Goal: Transaction & Acquisition: Purchase product/service

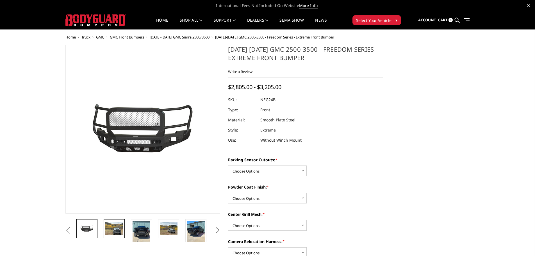
click at [111, 227] on img at bounding box center [114, 228] width 18 height 13
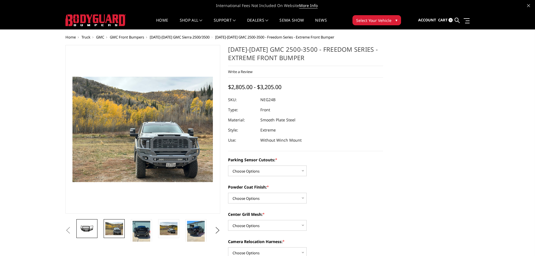
click at [90, 229] on img at bounding box center [87, 229] width 18 height 8
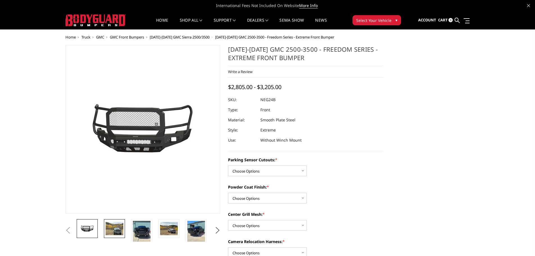
click at [111, 228] on img at bounding box center [115, 228] width 18 height 13
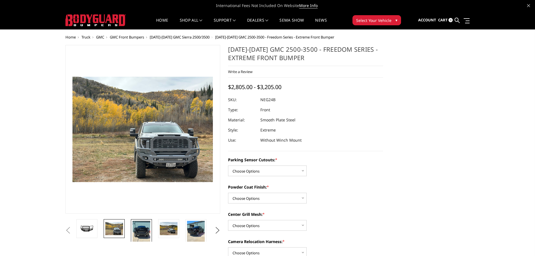
click at [137, 230] on img at bounding box center [142, 233] width 18 height 24
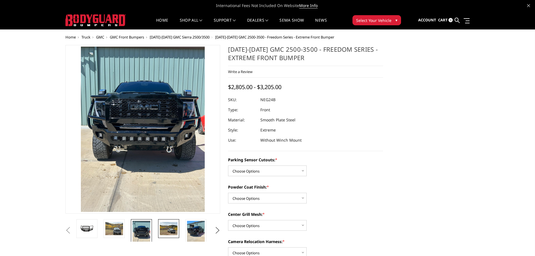
click at [169, 232] on img at bounding box center [169, 228] width 18 height 13
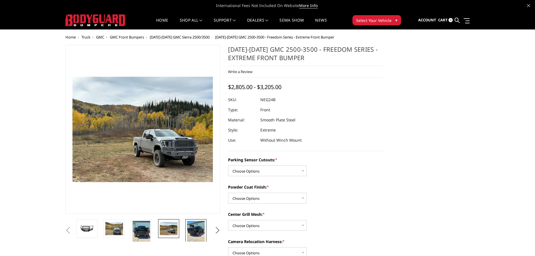
click at [197, 230] on img at bounding box center [196, 233] width 18 height 24
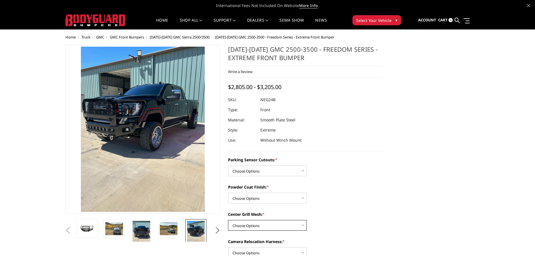
click at [269, 228] on select "Choose Options WITH Expanded Metal in Center Grill WITHOUT Expanded Metal in Ce…" at bounding box center [267, 225] width 79 height 11
click at [343, 201] on div "Powder Coat Finish: * Choose Options Bare Metal Texture Black Powder Coat" at bounding box center [305, 193] width 155 height 19
click at [270, 174] on select "Choose Options No - Without Parking Sensor Cutouts Yes - With Parking Sensor Cu…" at bounding box center [267, 171] width 79 height 11
select select "2874"
click at [228, 166] on select "Choose Options No - Without Parking Sensor Cutouts Yes - With Parking Sensor Cu…" at bounding box center [267, 171] width 79 height 11
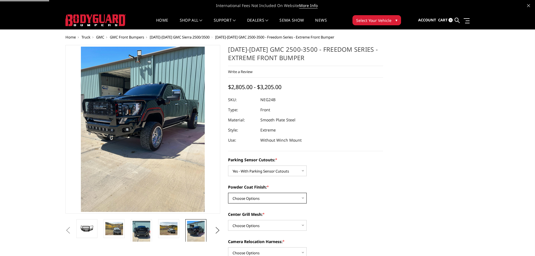
click at [258, 200] on select "Choose Options Bare Metal Texture Black Powder Coat" at bounding box center [267, 198] width 79 height 11
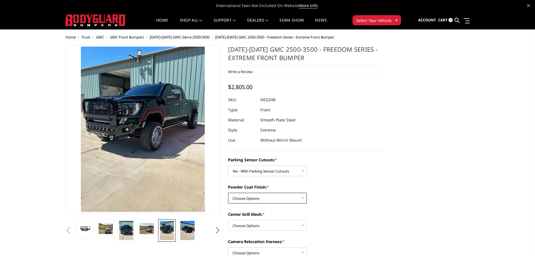
select select "2876"
click at [228, 193] on select "Choose Options Bare Metal Texture Black Powder Coat" at bounding box center [267, 198] width 79 height 11
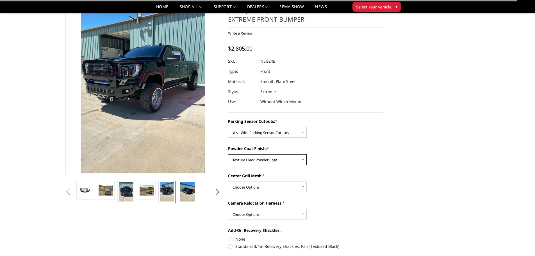
scroll to position [28, 0]
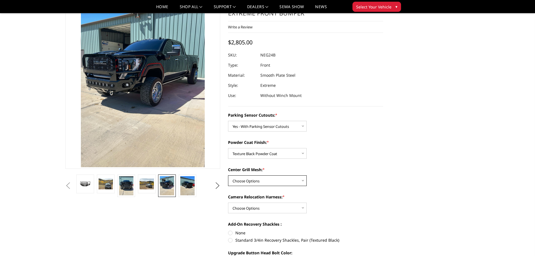
click at [271, 185] on select "Choose Options WITH Expanded Metal in Center Grill WITHOUT Expanded Metal in Ce…" at bounding box center [267, 180] width 79 height 11
select select "2877"
click at [228, 175] on select "Choose Options WITH Expanded Metal in Center Grill WITHOUT Expanded Metal in Ce…" at bounding box center [267, 180] width 79 height 11
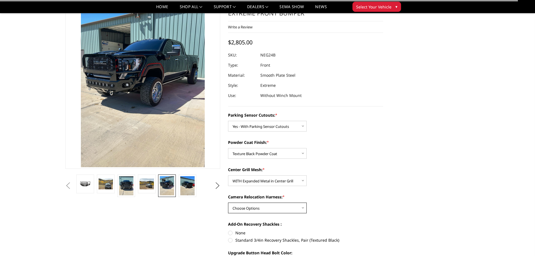
click at [260, 207] on select "Choose Options WITH Camera Relocation Harness WITHOUT Camera Relocation Harness" at bounding box center [267, 208] width 79 height 11
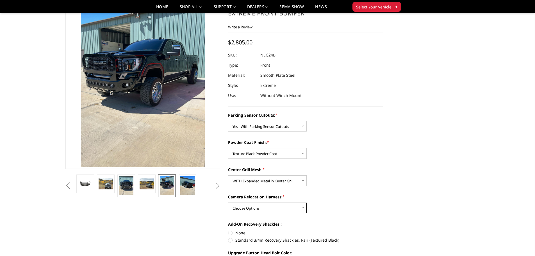
select select "2879"
click at [228, 203] on select "Choose Options WITH Camera Relocation Harness WITHOUT Camera Relocation Harness" at bounding box center [267, 208] width 79 height 11
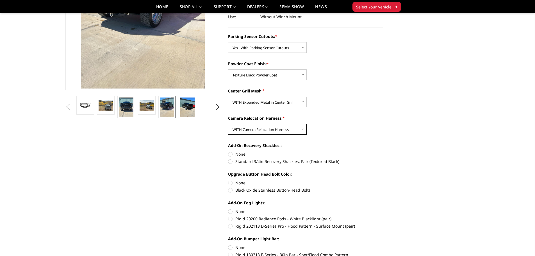
scroll to position [112, 0]
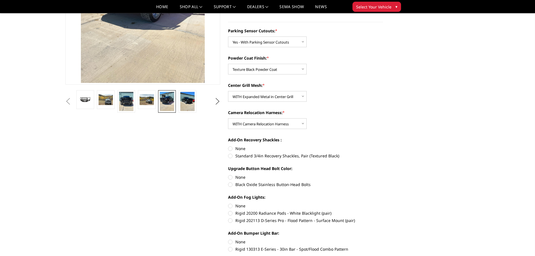
click at [230, 158] on label "Standard 3/4in Recovery Shackles, Pair (Textured Black)" at bounding box center [305, 156] width 155 height 6
click at [383, 146] on input "Standard 3/4in Recovery Shackles, Pair (Textured Black)" at bounding box center [383, 146] width 0 height 0
radio input "true"
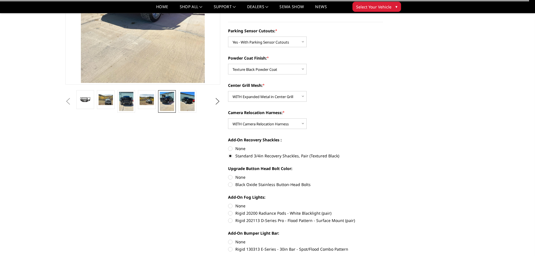
click at [230, 178] on label "None" at bounding box center [305, 177] width 155 height 6
click at [228, 175] on input "None" at bounding box center [228, 174] width 0 height 0
radio input "true"
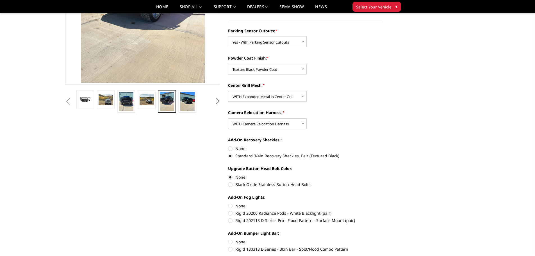
click at [230, 186] on label "Black Oxide Stainless Button-Head Bolts" at bounding box center [305, 185] width 155 height 6
click at [383, 175] on input "Black Oxide Stainless Button-Head Bolts" at bounding box center [383, 174] width 0 height 0
radio input "true"
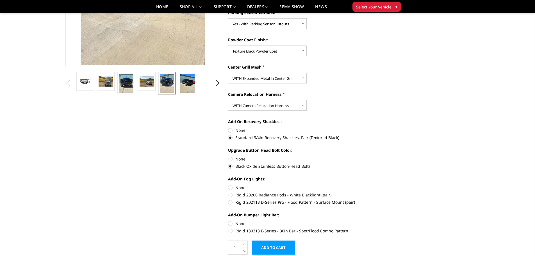
scroll to position [141, 0]
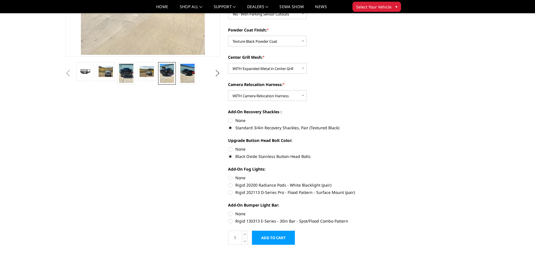
click at [231, 193] on label "Rigid 202113 D-Series Pro - Flood Pattern - Surface Mount (pair)" at bounding box center [305, 192] width 155 height 6
click at [383, 182] on input "Rigid 202113 D-Series Pro - Flood Pattern - Surface Mount (pair)" at bounding box center [383, 182] width 0 height 0
radio input "true"
click at [230, 221] on label "Rigid 130313 E-Series - 30in Bar - Spot/Flood Combo Pattern" at bounding box center [305, 221] width 155 height 6
click at [383, 211] on input "Rigid 130313 E-Series - 30in Bar - Spot/Flood Combo Pattern" at bounding box center [383, 211] width 0 height 0
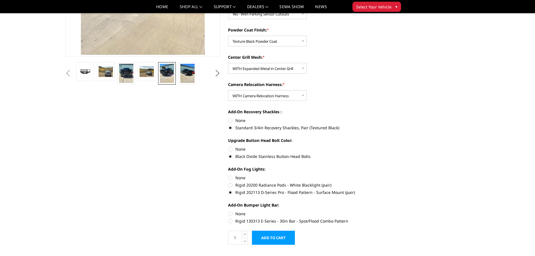
radio input "true"
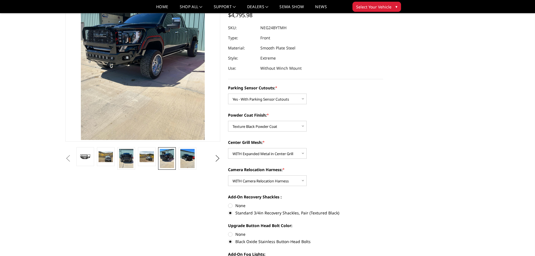
scroll to position [0, 0]
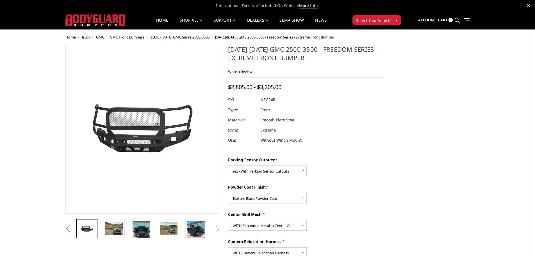
select select "2874"
select select "2876"
select select "2877"
select select "2879"
click at [199, 37] on span "[DATE]-[DATE] GMC Sierra 2500/3500" at bounding box center [180, 37] width 60 height 5
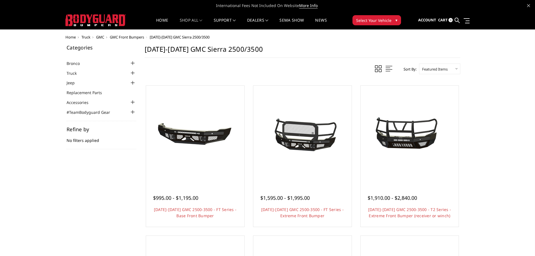
click at [100, 36] on span "GMC" at bounding box center [100, 37] width 8 height 5
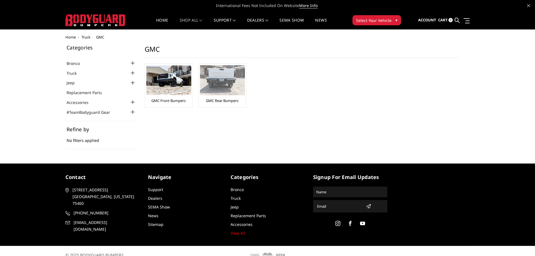
click at [219, 85] on img at bounding box center [222, 80] width 45 height 30
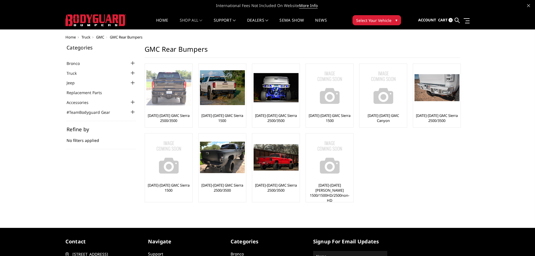
click at [176, 118] on link "[DATE]-[DATE] GMC Sierra 2500/3500" at bounding box center [168, 118] width 45 height 10
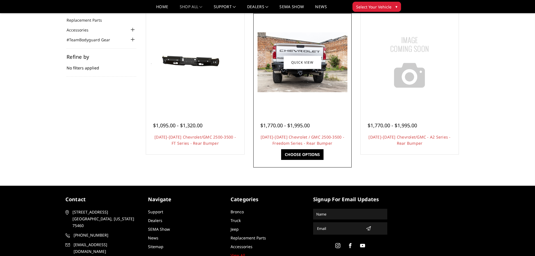
scroll to position [31, 0]
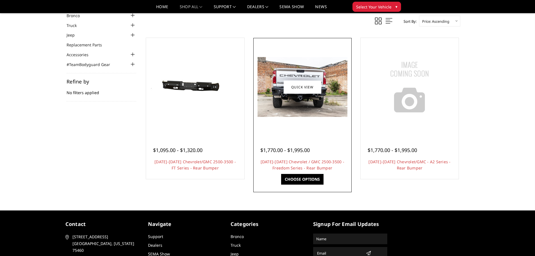
click at [295, 180] on link "Choose Options" at bounding box center [302, 179] width 42 height 11
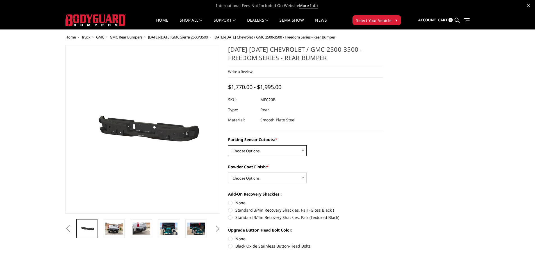
click at [302, 151] on select "Choose Options No - Without Parking Sensor Cutouts Yes - With Parking Sensor Cu…" at bounding box center [267, 150] width 79 height 11
select select "2870"
click at [228, 145] on select "Choose Options No - Without Parking Sensor Cutouts Yes - With Parking Sensor Cu…" at bounding box center [267, 150] width 79 height 11
click at [290, 176] on select "Choose Options Bare Metal Texture Black Powder Coat" at bounding box center [267, 178] width 79 height 11
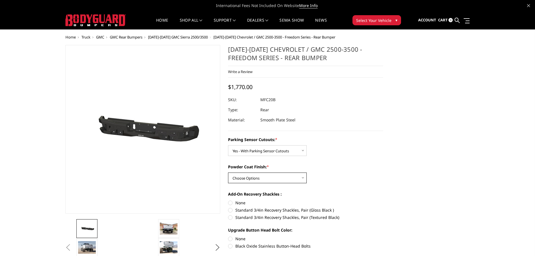
select select "2872"
click at [228, 173] on select "Choose Options Bare Metal Texture Black Powder Coat" at bounding box center [267, 178] width 79 height 11
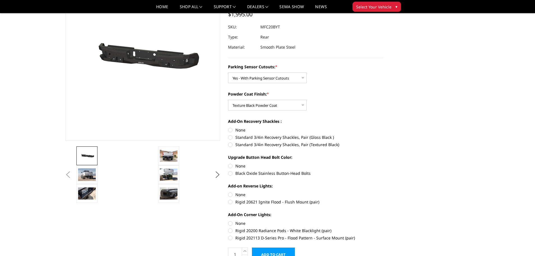
click at [230, 143] on label "Standard 3/4in Recovery Shackles, Pair (Textured Black)" at bounding box center [305, 145] width 155 height 6
click at [383, 135] on input "Standard 3/4in Recovery Shackles, Pair (Textured Black)" at bounding box center [383, 134] width 0 height 0
radio input "true"
click at [231, 173] on label "Black Oxide Stainless Button-Head Bolts" at bounding box center [305, 173] width 155 height 6
click at [383, 163] on input "Black Oxide Stainless Button-Head Bolts" at bounding box center [383, 163] width 0 height 0
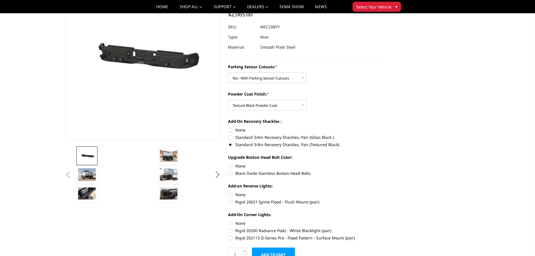
radio input "true"
click at [232, 201] on label "Rigid 20621 Ignite Flood - Flush Mount (pair)" at bounding box center [305, 202] width 155 height 6
click at [383, 192] on input "Rigid 20621 Ignite Flood - Flush Mount (pair)" at bounding box center [383, 192] width 0 height 0
radio input "true"
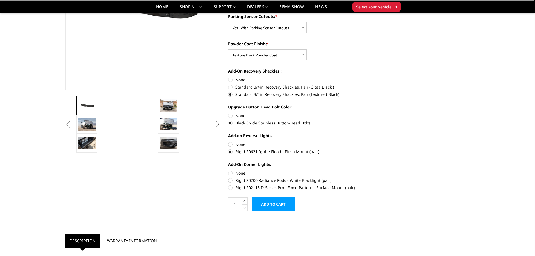
scroll to position [112, 0]
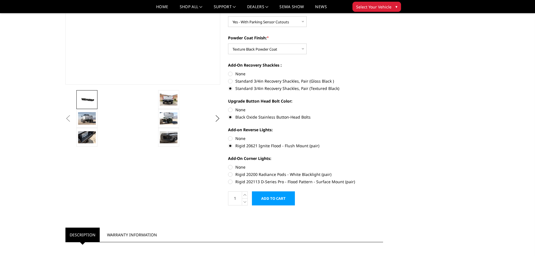
click at [232, 180] on label "Rigid 202113 D-Series Pro - Flood Pattern - Surface Mount (pair)" at bounding box center [305, 182] width 155 height 6
click at [383, 172] on input "Rigid 202113 D-Series Pro - Flood Pattern - Surface Mount (pair)" at bounding box center [383, 171] width 0 height 0
radio input "true"
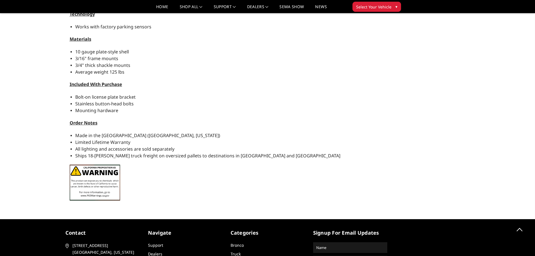
scroll to position [0, 0]
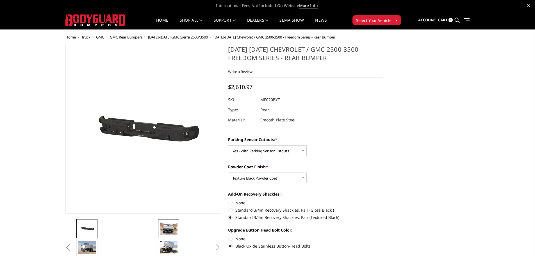
click at [167, 231] on img at bounding box center [169, 229] width 18 height 12
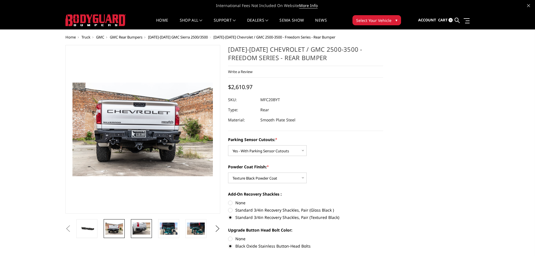
click at [144, 227] on img at bounding box center [142, 229] width 18 height 12
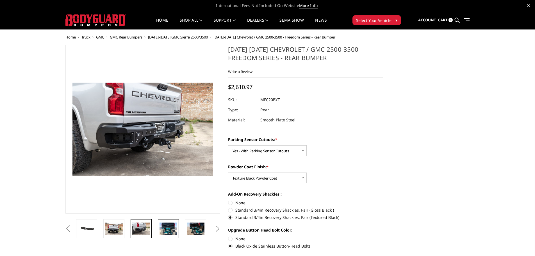
click at [166, 223] on img at bounding box center [169, 229] width 18 height 12
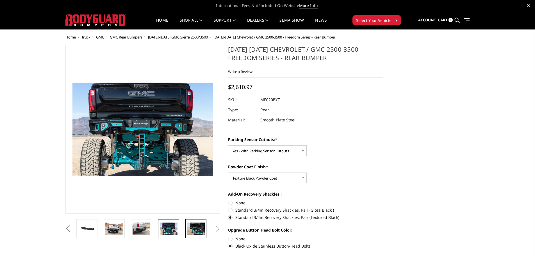
click at [198, 230] on img at bounding box center [196, 229] width 18 height 12
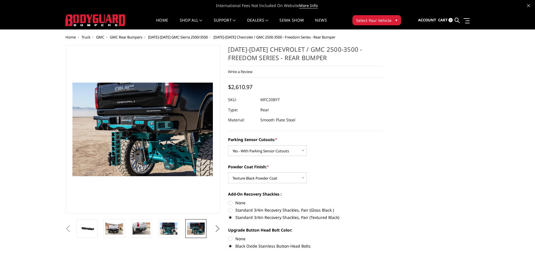
click at [214, 229] on button "Next" at bounding box center [217, 229] width 8 height 8
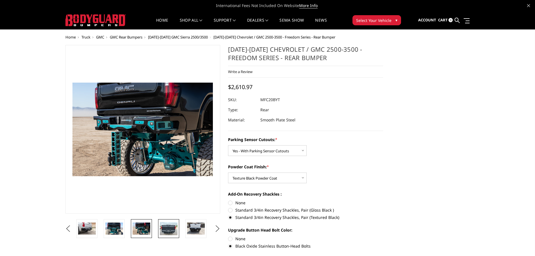
click at [174, 233] on img at bounding box center [169, 228] width 18 height 13
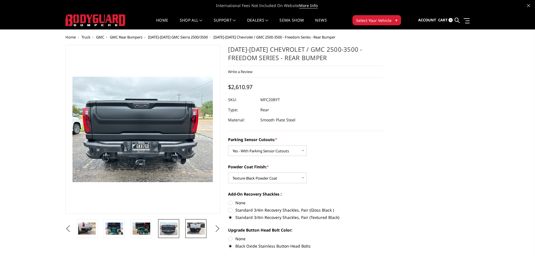
click at [193, 225] on img at bounding box center [196, 229] width 18 height 12
